Goal: Task Accomplishment & Management: Use online tool/utility

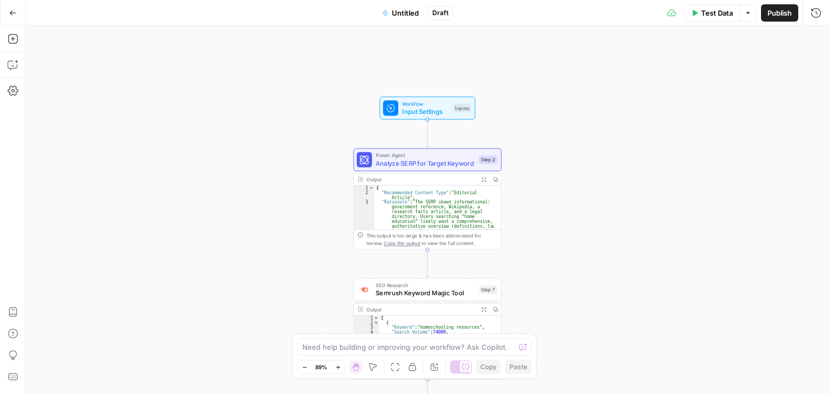
click at [15, 8] on button "Go Back" at bounding box center [12, 12] width 19 height 19
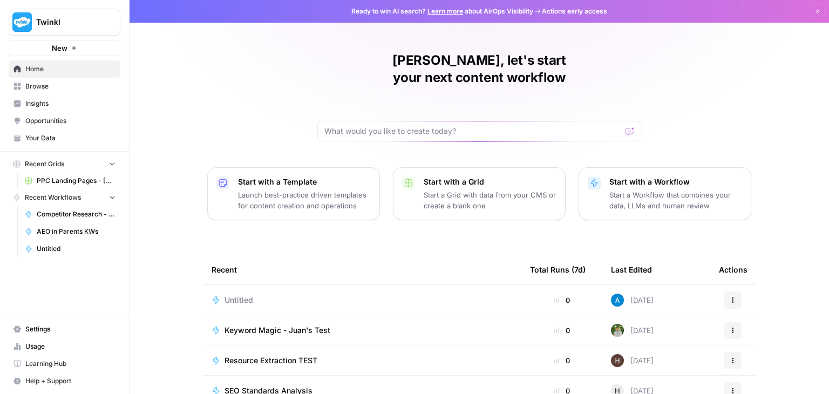
click at [239, 295] on span "Untitled" at bounding box center [239, 300] width 29 height 11
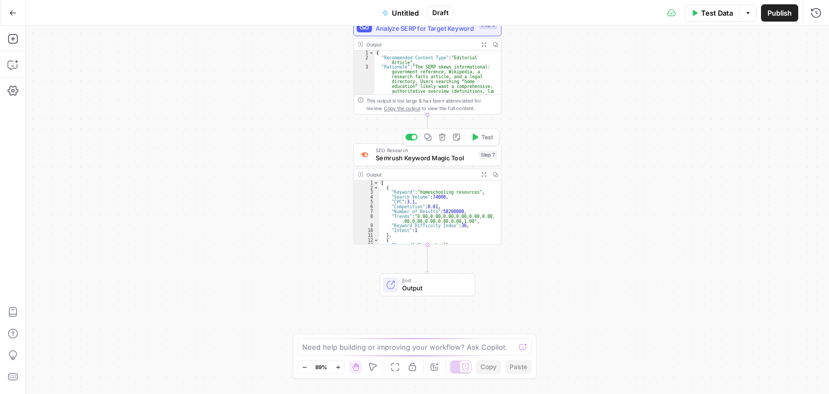
click at [421, 163] on span "Semrush Keyword Magic Tool" at bounding box center [425, 158] width 99 height 10
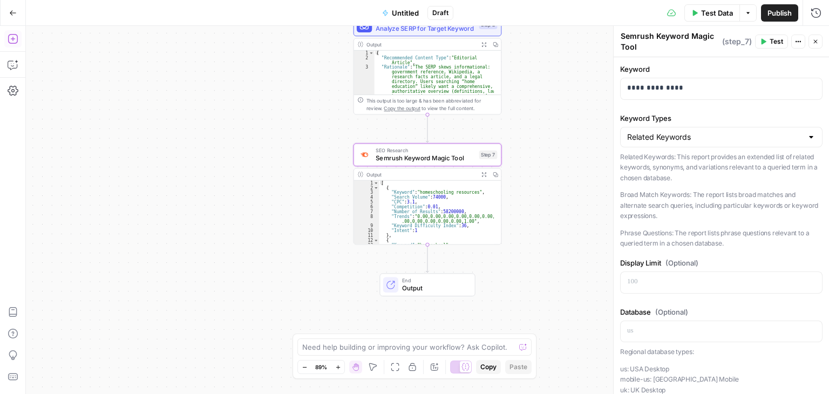
click at [15, 36] on icon "button" at bounding box center [13, 38] width 11 height 11
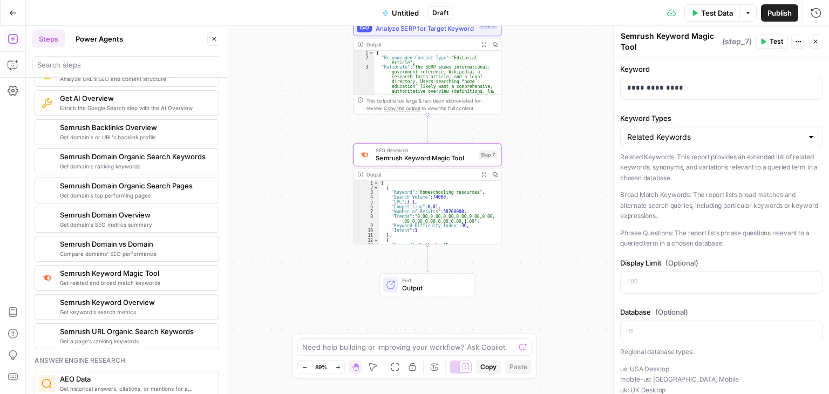
scroll to position [1188, 0]
click at [106, 278] on span "Get related and broad match keywords" at bounding box center [135, 282] width 150 height 9
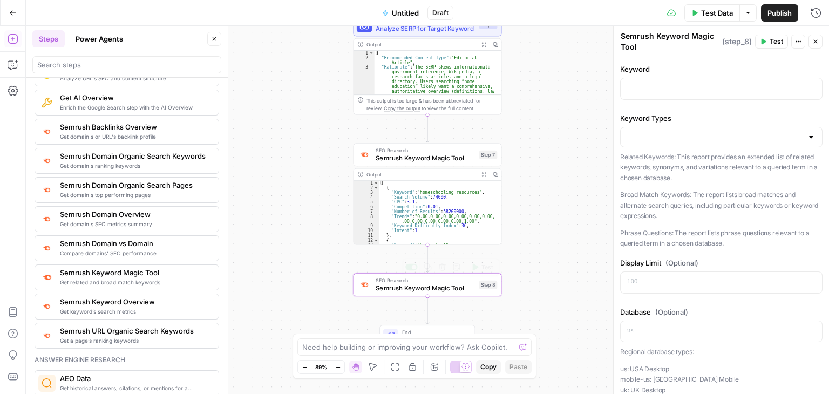
click at [440, 285] on span "Semrush Keyword Magic Tool" at bounding box center [425, 288] width 99 height 10
click at [635, 98] on div at bounding box center [721, 88] width 201 height 21
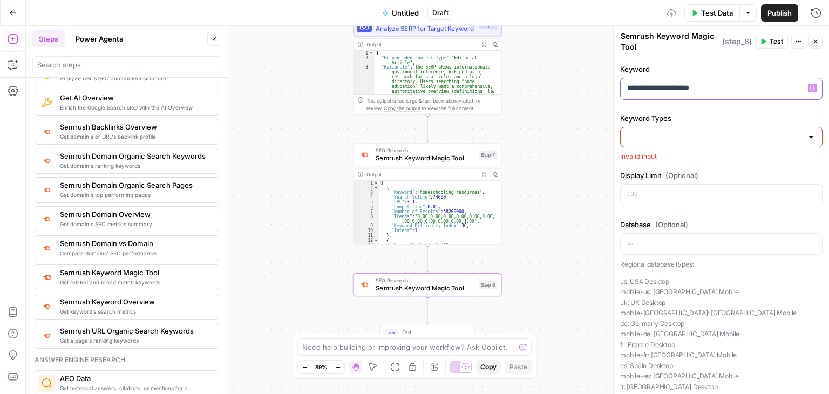
click at [645, 88] on p "**********" at bounding box center [717, 88] width 180 height 11
click at [654, 89] on p "**********" at bounding box center [717, 88] width 180 height 11
click at [645, 87] on p "**********" at bounding box center [717, 88] width 180 height 11
click at [652, 137] on input "Keyword Types" at bounding box center [714, 137] width 175 height 11
click at [807, 139] on div at bounding box center [811, 137] width 9 height 11
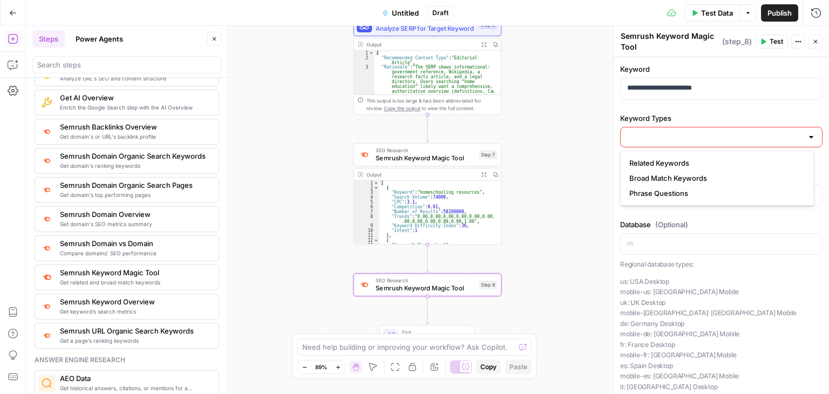
click at [807, 135] on div at bounding box center [811, 137] width 9 height 11
click at [642, 171] on button "Broad Match Keywords" at bounding box center [717, 178] width 185 height 15
type input "Broad Match Keywords"
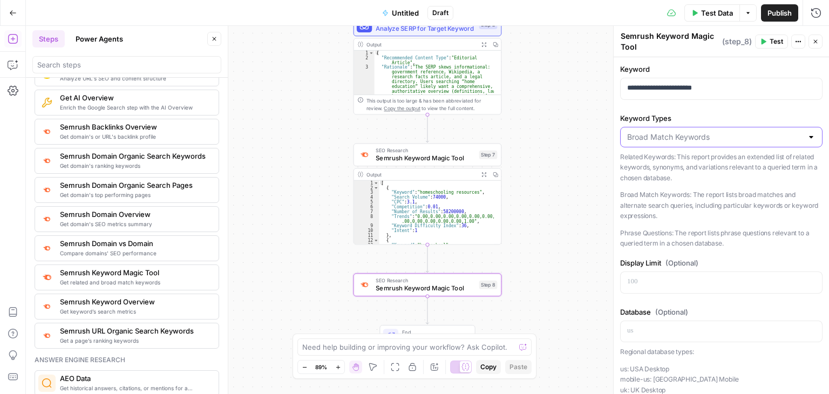
click at [644, 136] on input "Keyword Types" at bounding box center [714, 137] width 175 height 11
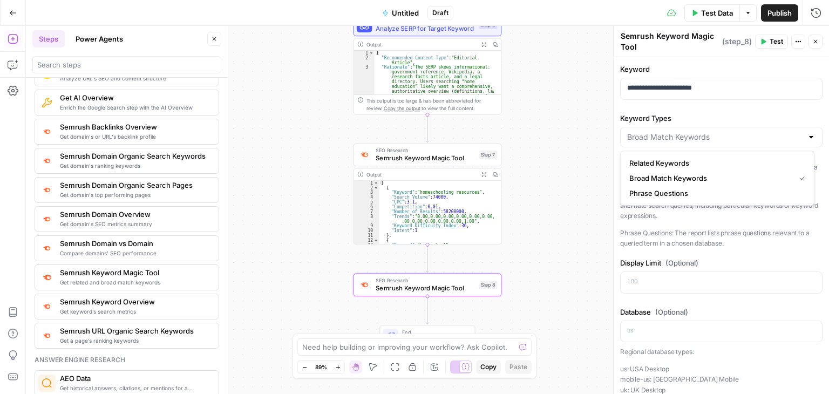
type input "Related Keywords"
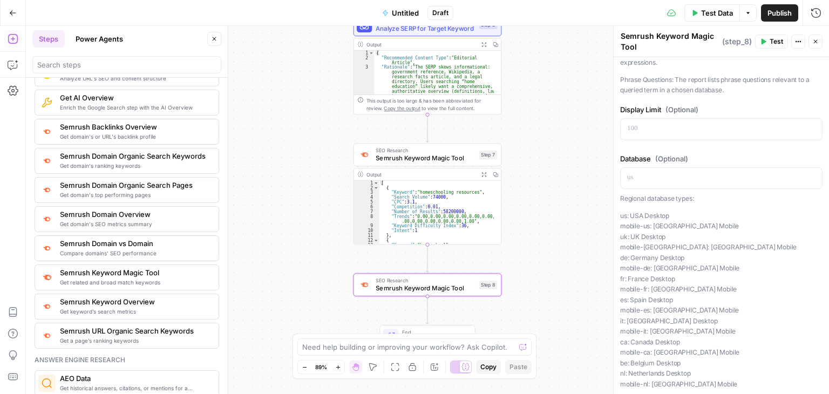
scroll to position [198, 0]
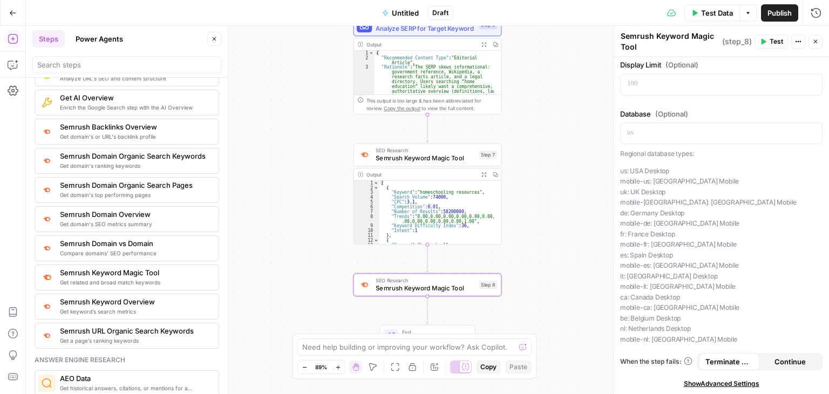
click at [780, 360] on span "Continue" at bounding box center [790, 361] width 31 height 11
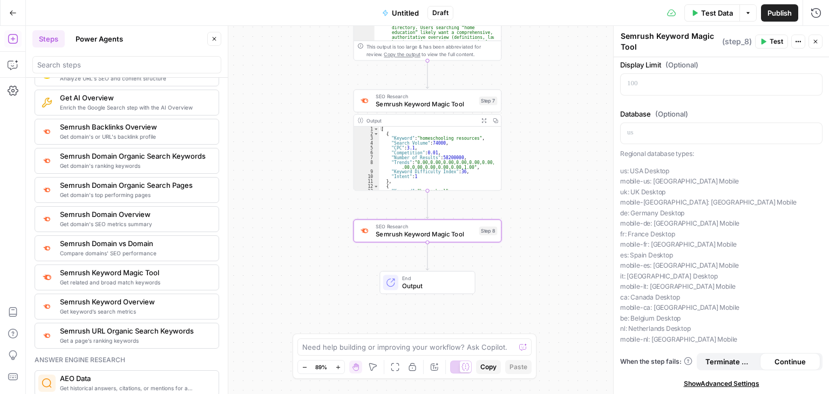
click at [816, 44] on icon "button" at bounding box center [816, 41] width 6 height 6
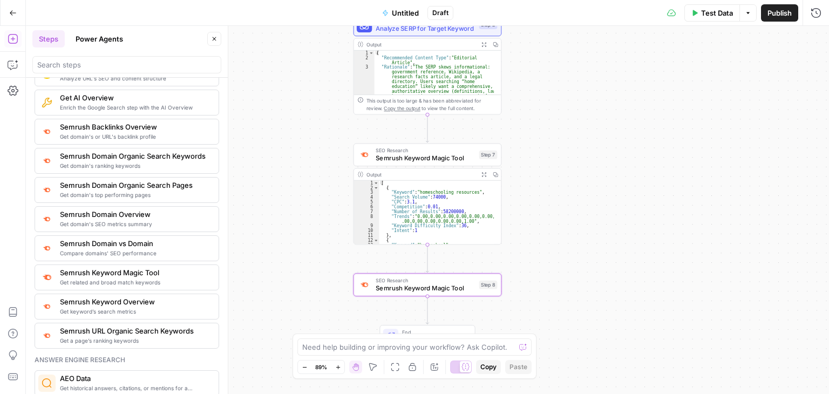
type textarea "**********"
click at [444, 197] on div "[ { "Keyword" : "homeschooling resources" , "Search Volume" : 74000 , "CPC" : 3…" at bounding box center [437, 217] width 115 height 73
click at [583, 100] on div "Workflow Input Settings Inputs Power Agent Analyze SERP for Target Keyword Step…" at bounding box center [428, 210] width 804 height 368
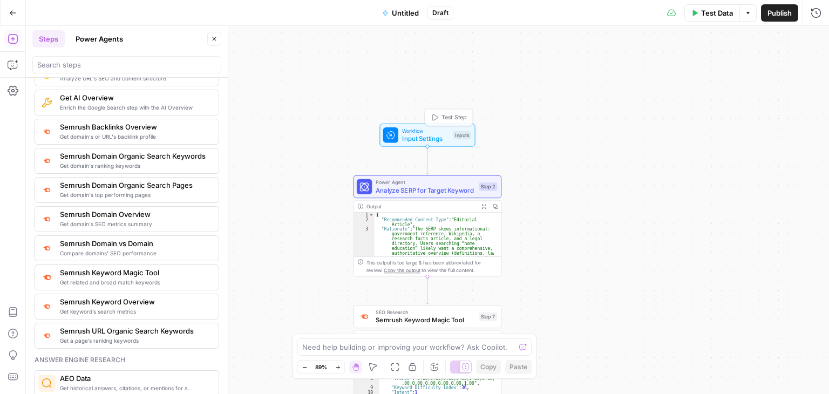
click at [416, 144] on div "Workflow Input Settings Inputs Test Step" at bounding box center [428, 135] width 96 height 23
click at [427, 234] on div "{ "Recommended Content Type" : "Editorial Article" , "Rationale" : "The SERP sk…" at bounding box center [434, 271] width 119 height 116
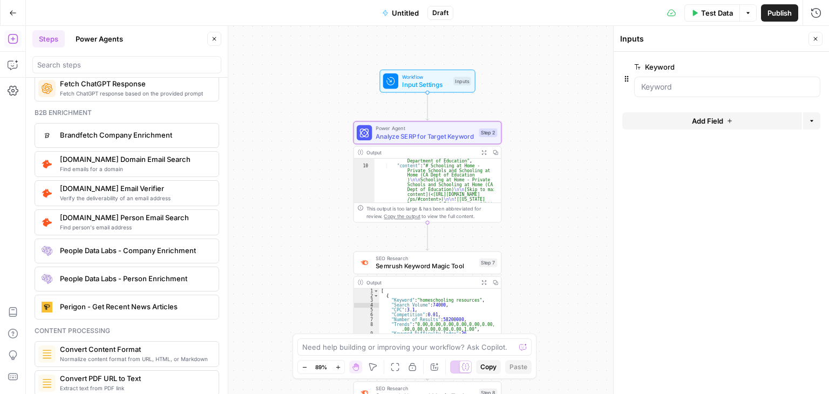
scroll to position [32, 0]
type textarea "**********"
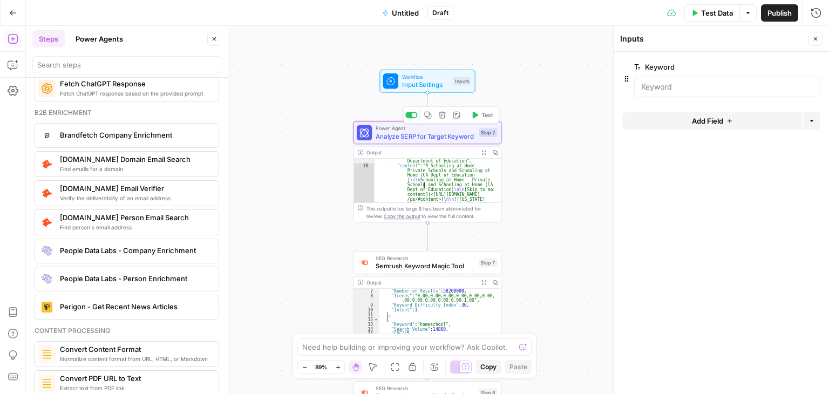
click at [423, 134] on span "Analyze SERP for Target Keyword" at bounding box center [425, 136] width 99 height 10
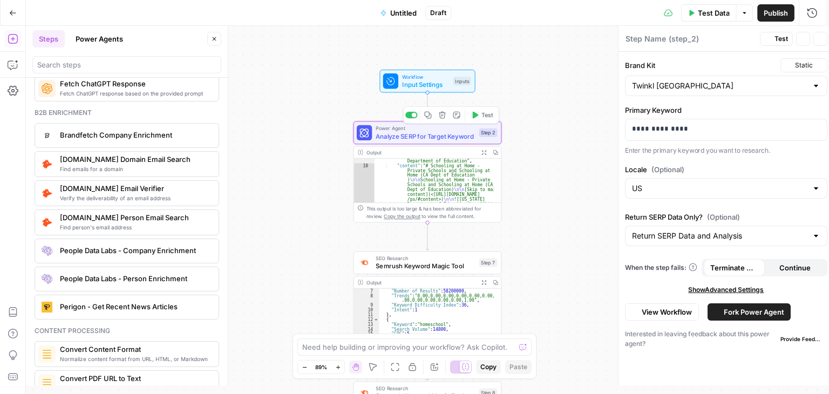
type textarea "Analyze SERP for Target Keyword"
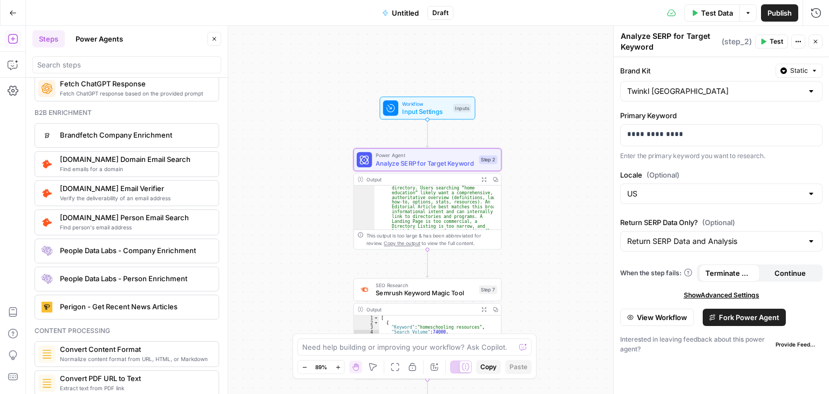
scroll to position [0, 0]
type textarea "**********"
click at [453, 206] on div "{ "Recommended Content Type" : "Editorial Article" , "Rationale" : "The SERP sk…" at bounding box center [434, 244] width 119 height 116
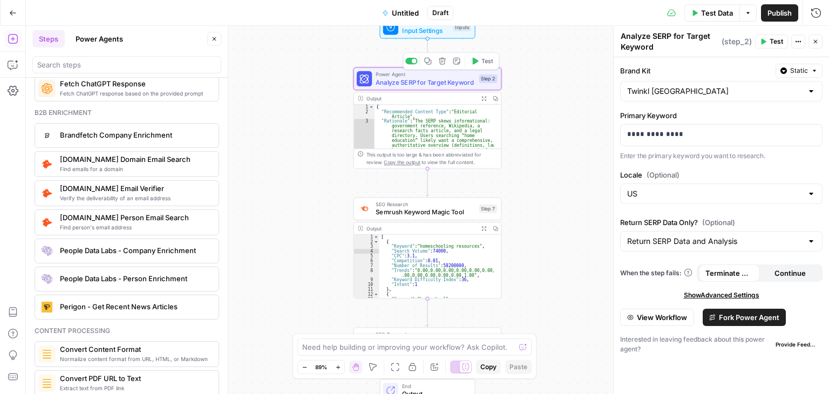
click at [431, 81] on span "Analyze SERP for Target Keyword" at bounding box center [425, 82] width 99 height 10
click at [420, 213] on span "Semrush Keyword Magic Tool" at bounding box center [425, 212] width 99 height 10
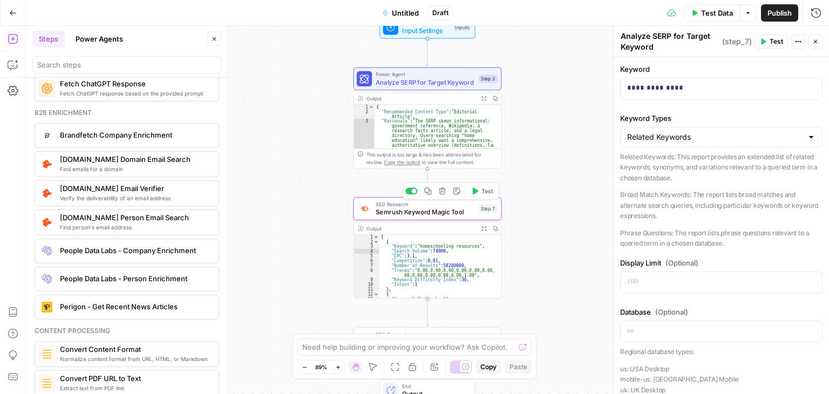
type textarea "Semrush Keyword Magic Tool"
click at [409, 82] on span "Analyze SERP for Target Keyword" at bounding box center [425, 82] width 99 height 10
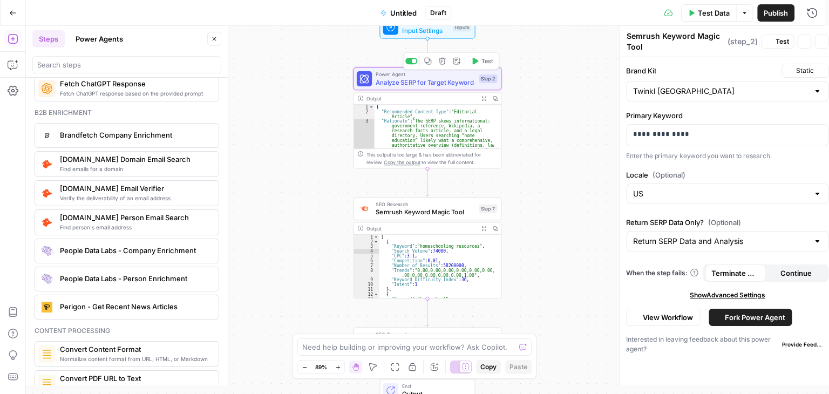
type textarea "Analyze SERP for Target Keyword"
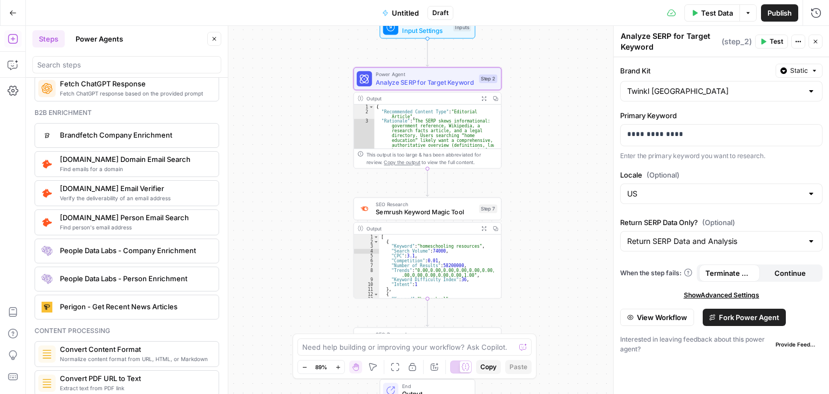
click at [649, 314] on span "View Workflow" at bounding box center [662, 317] width 50 height 11
